Goal: Check status: Check status

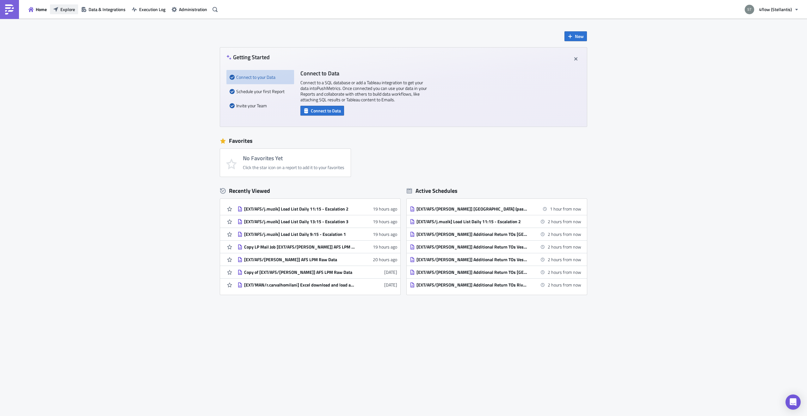
click at [72, 9] on span "Explore" at bounding box center [67, 9] width 15 height 7
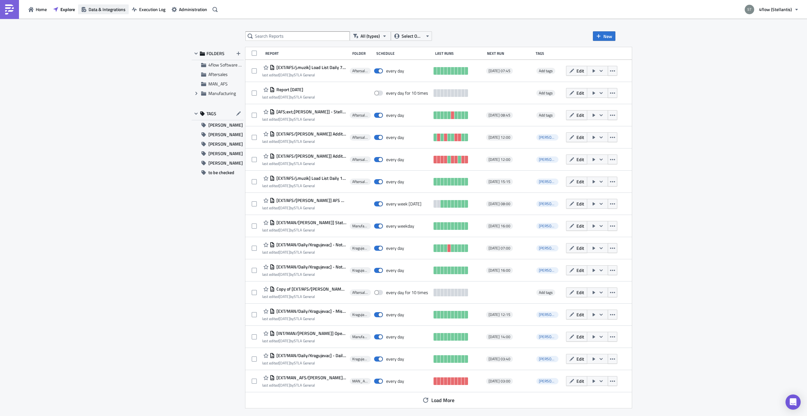
click at [117, 7] on span "Data & Integrations" at bounding box center [107, 9] width 37 height 7
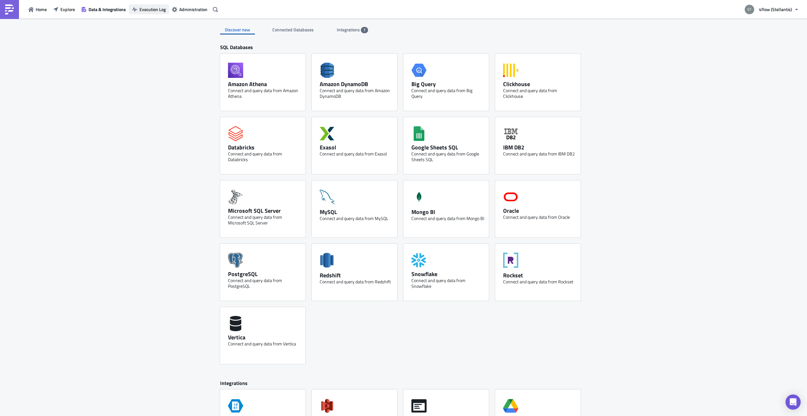
click at [146, 8] on span "Execution Log" at bounding box center [152, 9] width 26 height 7
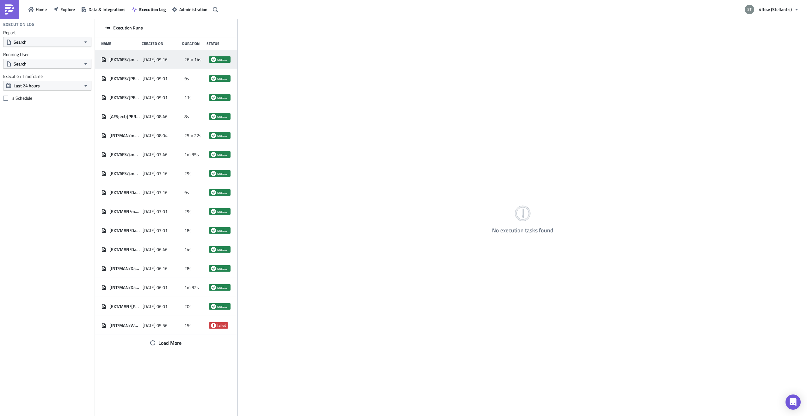
click at [133, 61] on span "[EXT/AFS/j.muzik] Load List Daily 9:15 - Escalation 1" at bounding box center [124, 60] width 30 height 6
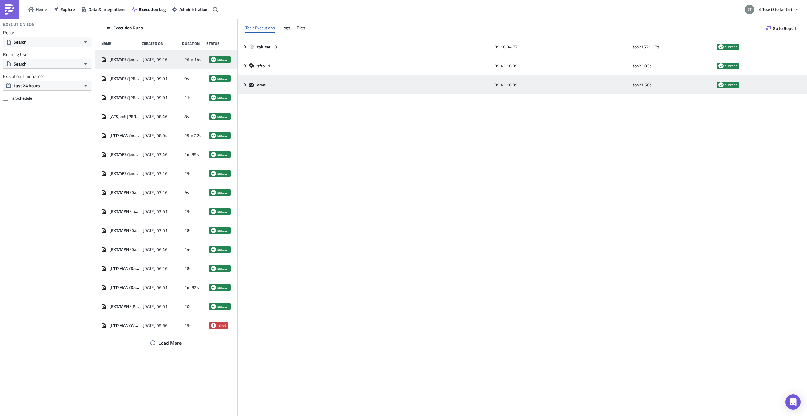
click at [500, 84] on div "09:42:16.09" at bounding box center [562, 84] width 135 height 11
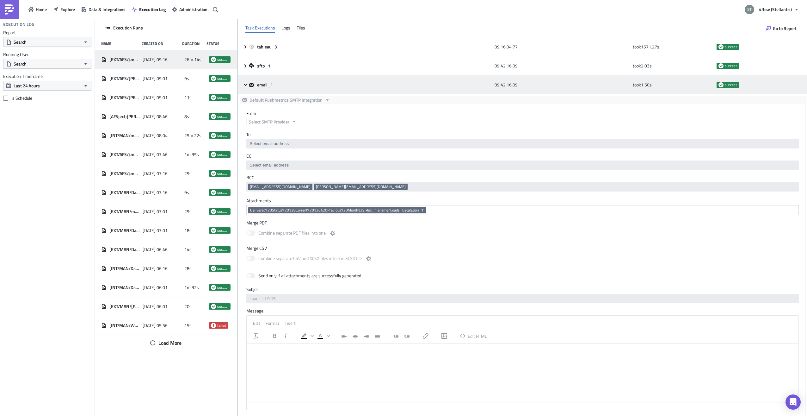
click at [495, 85] on div "09:42:16.09" at bounding box center [562, 84] width 135 height 11
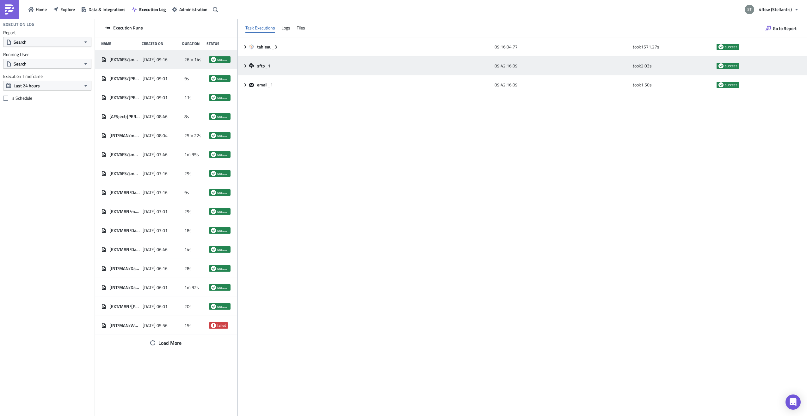
click at [494, 70] on div "sftp_1 09:42:16.09 took 2.03 s success" at bounding box center [522, 65] width 569 height 19
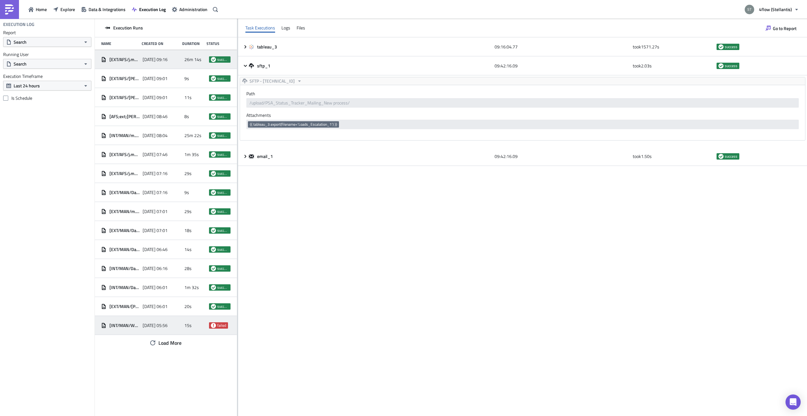
click at [190, 325] on span "15s" at bounding box center [187, 325] width 7 height 6
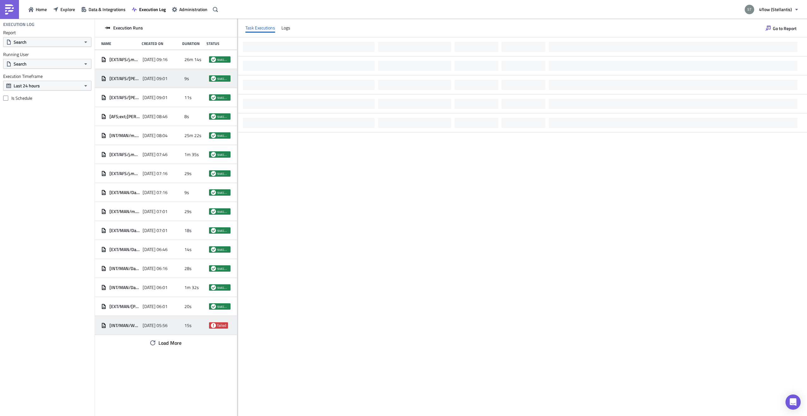
click at [168, 69] on div "[EXT/AFS/[PERSON_NAME]] Stock report (HUB-VOI-FR23) [DATE] 09:01 9s success" at bounding box center [166, 78] width 142 height 19
click at [168, 58] on span "[DATE] 09:16" at bounding box center [155, 60] width 25 height 6
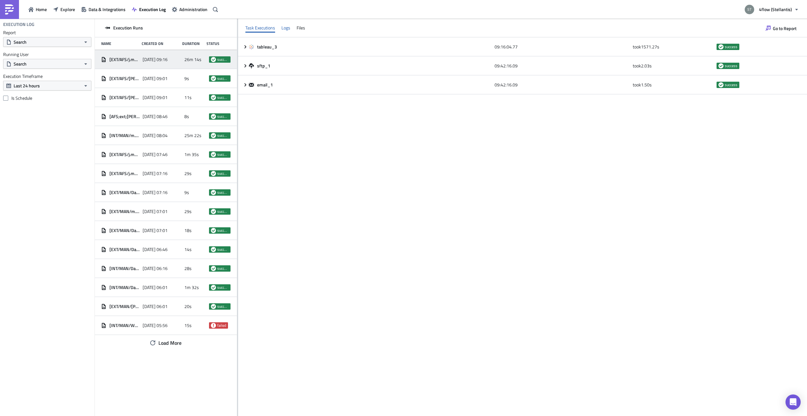
click at [290, 29] on div "Task Executions Logs Files" at bounding box center [522, 28] width 569 height 19
click at [288, 29] on div "Logs" at bounding box center [286, 27] width 9 height 9
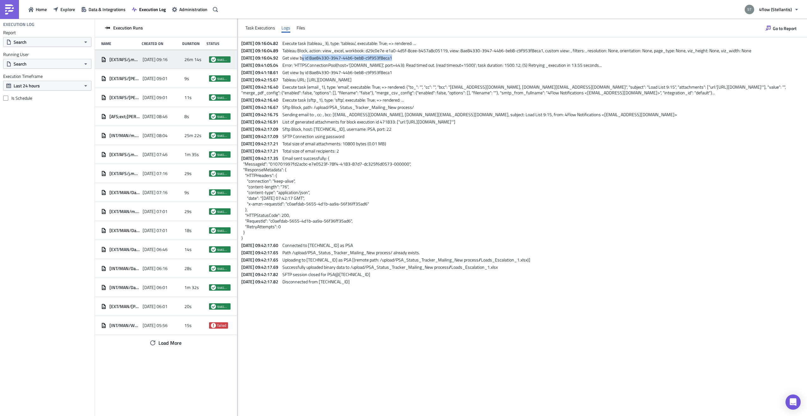
drag, startPoint x: 312, startPoint y: 58, endPoint x: 414, endPoint y: 58, distance: 102.2
click at [414, 58] on p "[DATE] 09:16:04.92 Get view by id 8ae84330-3947-44b6-beb8-c9f953f8eca1" at bounding box center [523, 58] width 564 height 6
drag, startPoint x: 308, startPoint y: 65, endPoint x: 622, endPoint y: 66, distance: 314.4
click at [602, 66] on span "Error: 'HTTPSConnectionPool(host='[DOMAIN_NAME]', port=443): Read timed out. (r…" at bounding box center [441, 65] width 319 height 7
click at [300, 90] on span "Execute task (email_1), type: 'email', executable: True; => rendered: {"to_": "…" at bounding box center [514, 90] width 546 height 12
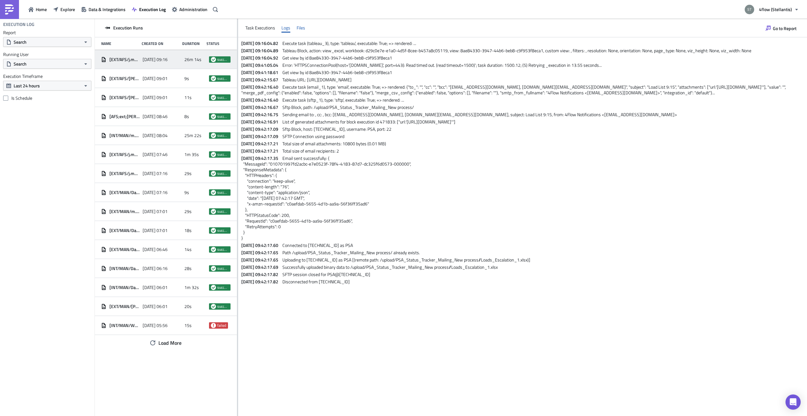
click at [302, 28] on div "Files" at bounding box center [301, 27] width 9 height 9
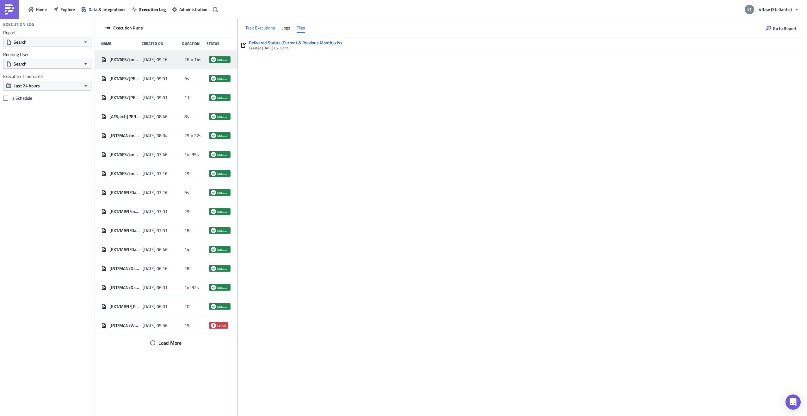
click at [268, 29] on div "Task Executions" at bounding box center [260, 27] width 30 height 9
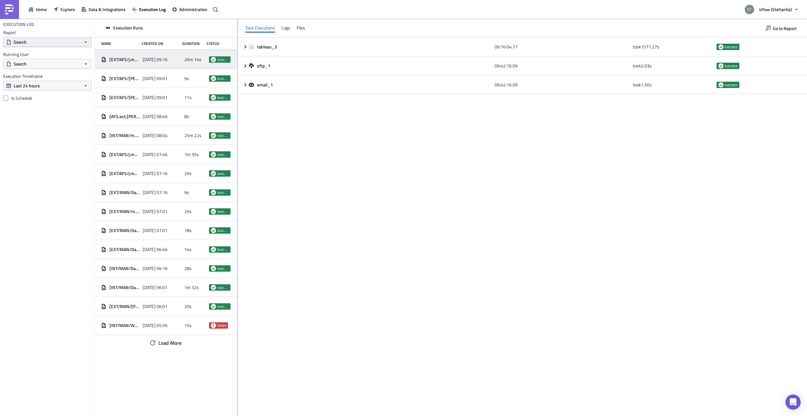
click at [46, 46] on button "Search" at bounding box center [47, 42] width 88 height 10
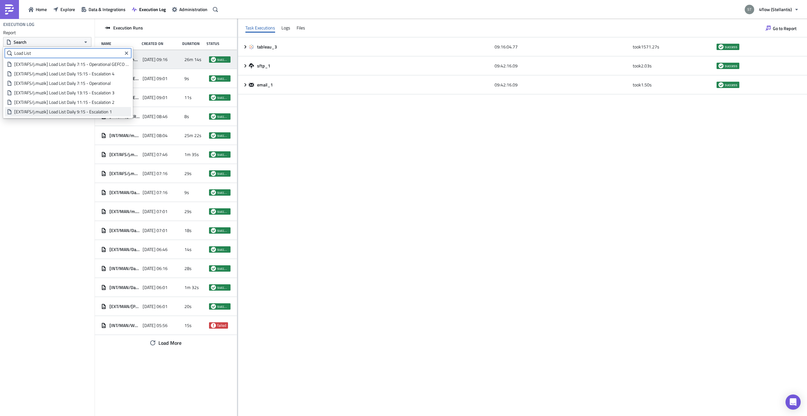
type input "Load List"
click at [102, 112] on div "[EXT/AFS/j.muzik] Load List Daily 9:15 - Escalation 1" at bounding box center [71, 111] width 115 height 6
